Goal: Task Accomplishment & Management: Use online tool/utility

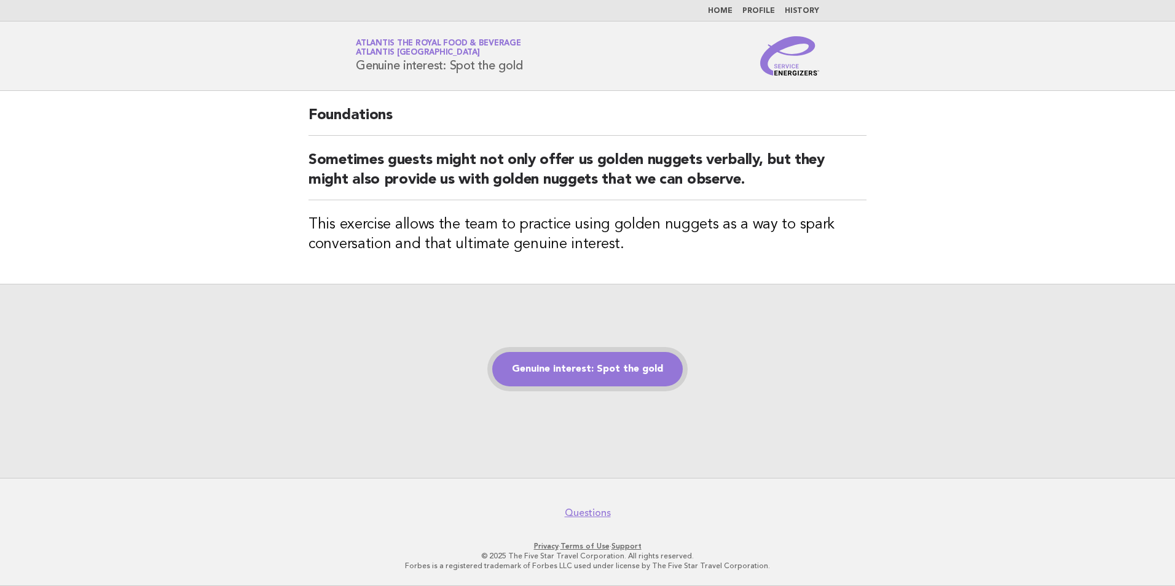
click at [665, 377] on link "Genuine interest: Spot the gold" at bounding box center [587, 369] width 190 height 34
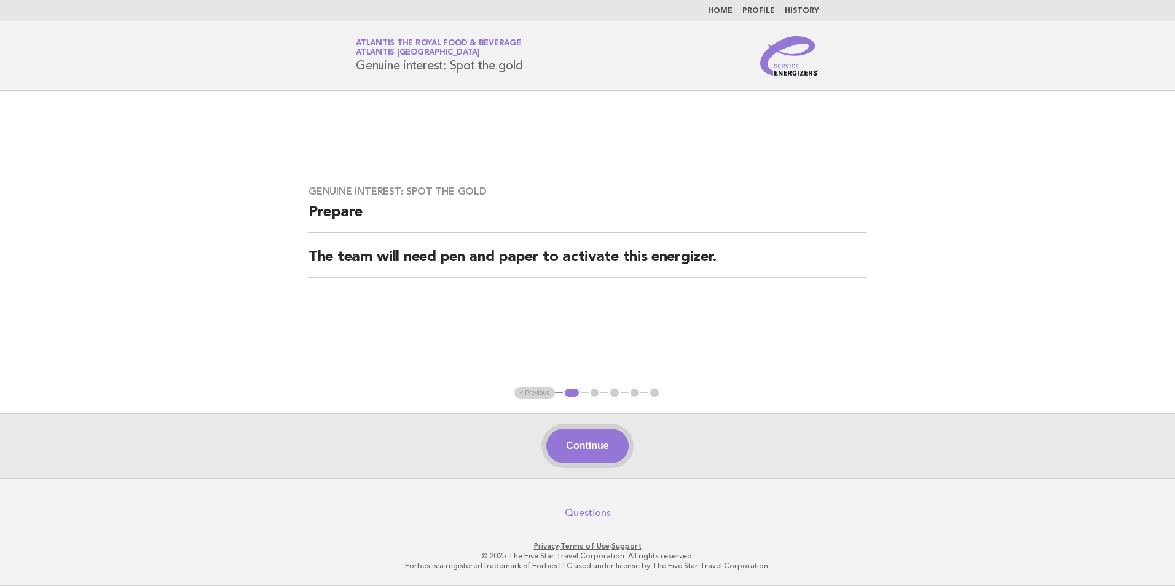
click at [617, 453] on button "Continue" at bounding box center [587, 446] width 82 height 34
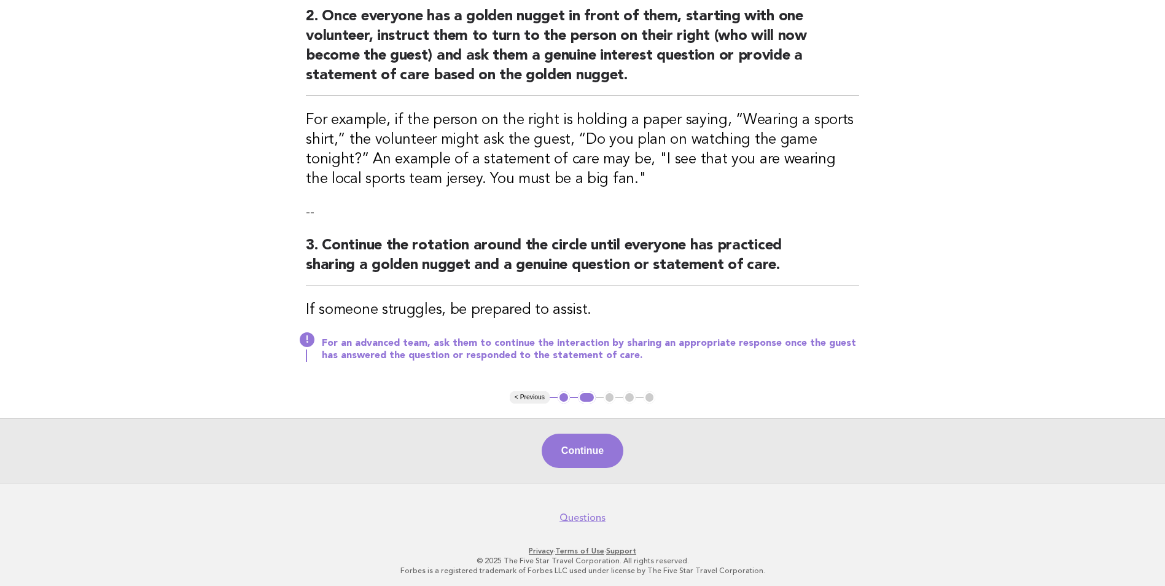
scroll to position [355, 0]
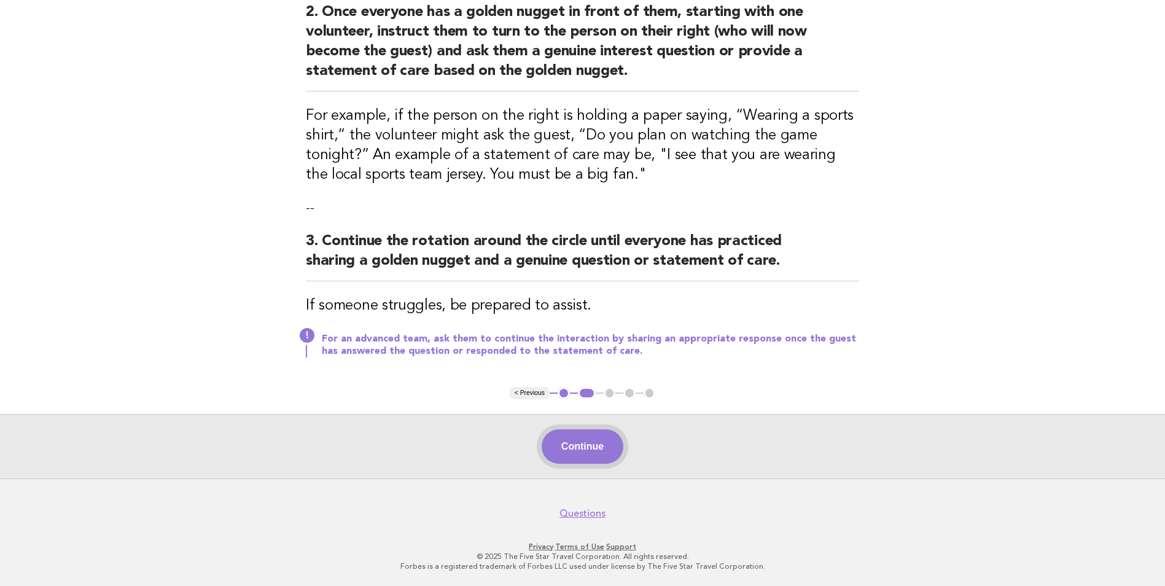
click at [587, 445] on button "Continue" at bounding box center [583, 446] width 82 height 34
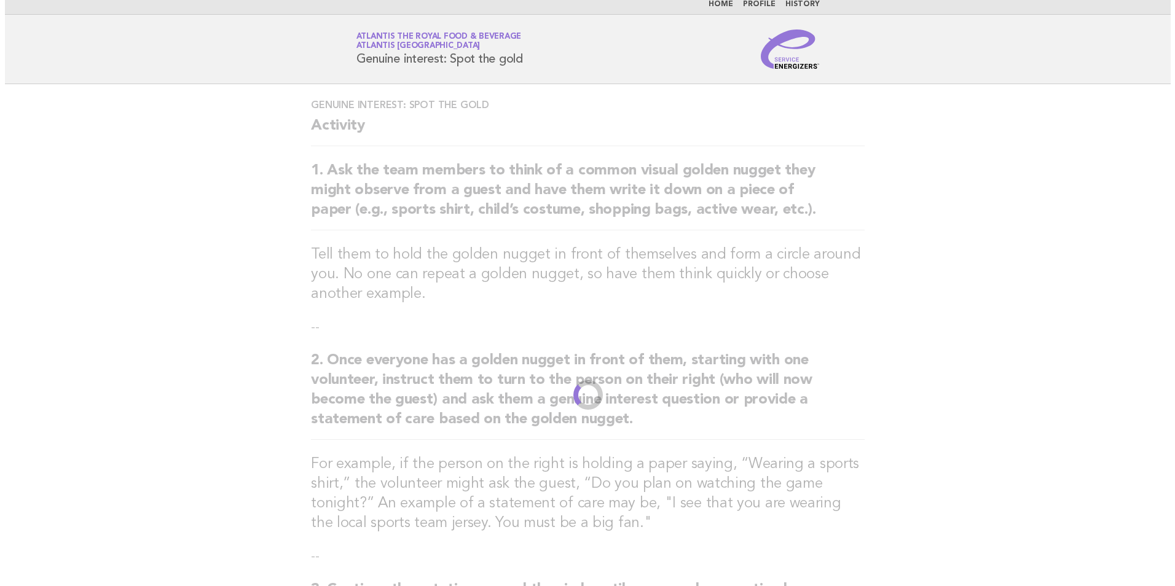
scroll to position [0, 0]
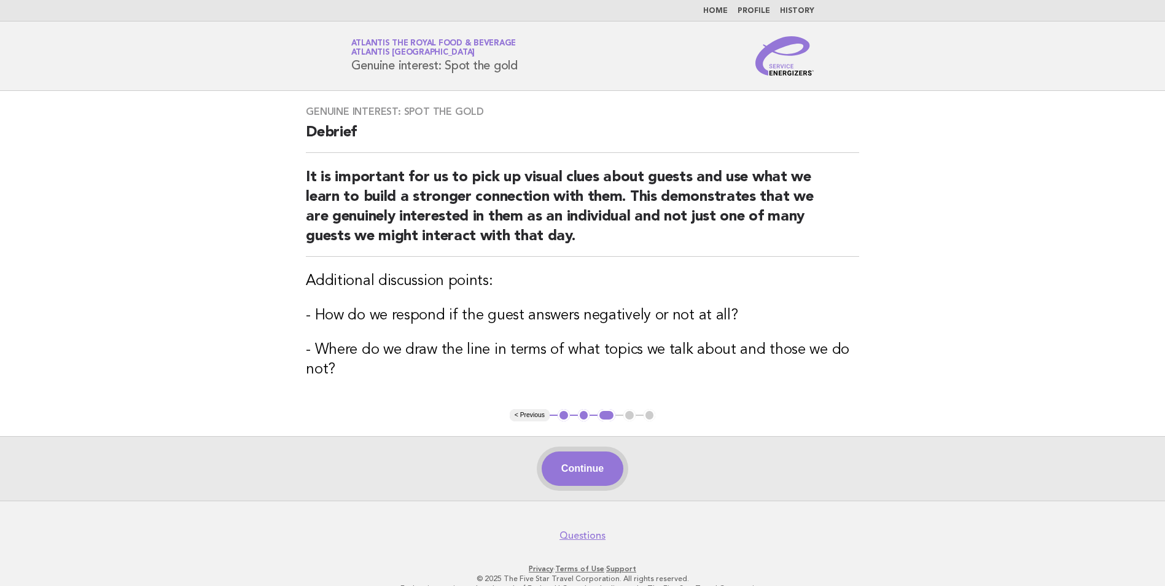
click at [578, 474] on button "Continue" at bounding box center [583, 469] width 82 height 34
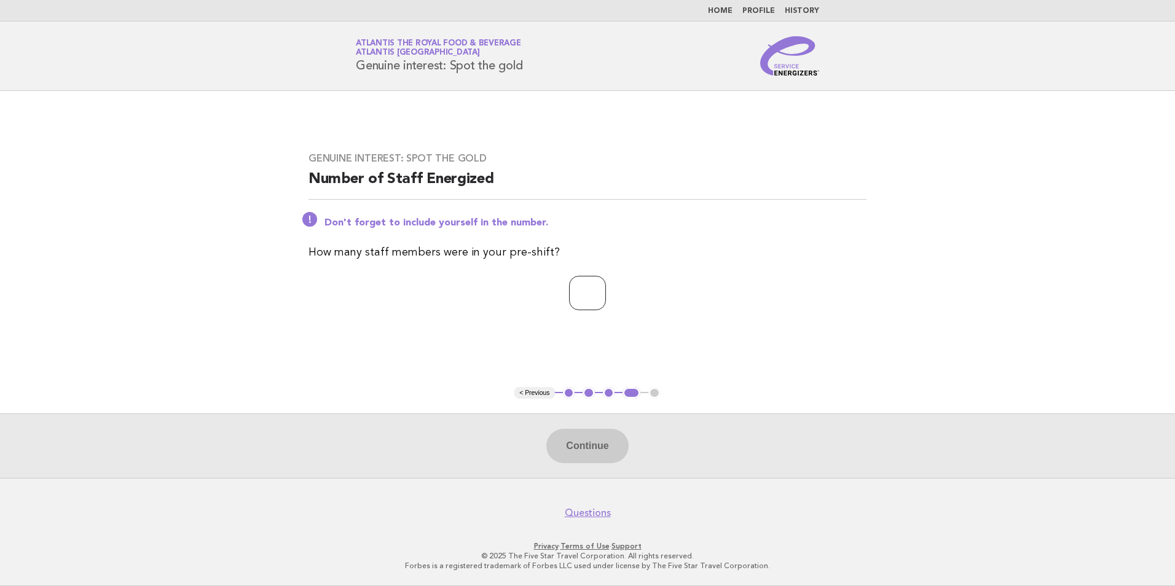
click at [574, 302] on input "number" at bounding box center [587, 293] width 37 height 34
type input "**"
click at [595, 458] on button "Continue" at bounding box center [587, 446] width 82 height 34
